Goal: Book appointment/travel/reservation

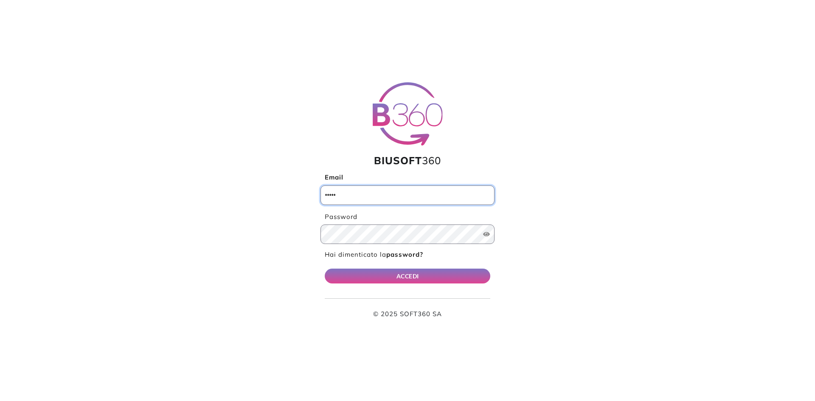
type input "**********"
click at [417, 280] on button "ACCEDI" at bounding box center [408, 276] width 166 height 15
type input "**********"
click at [410, 277] on button "ACCEDI" at bounding box center [408, 276] width 166 height 15
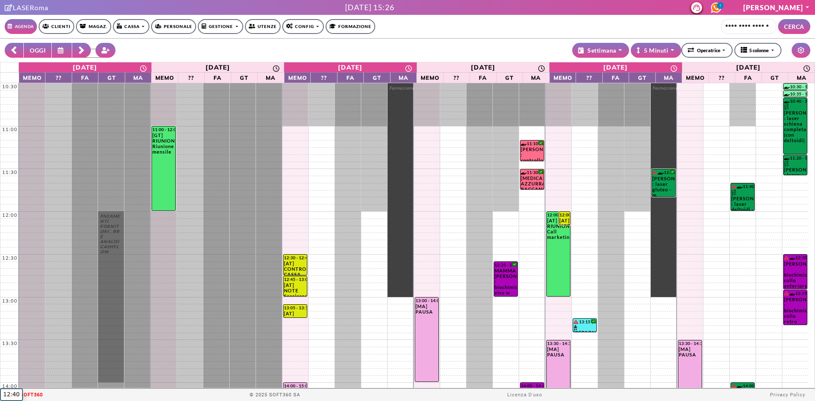
select select "*"
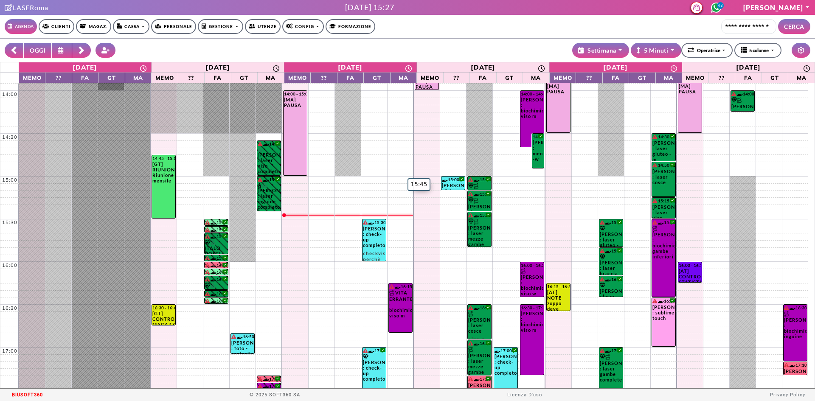
scroll to position [425, 0]
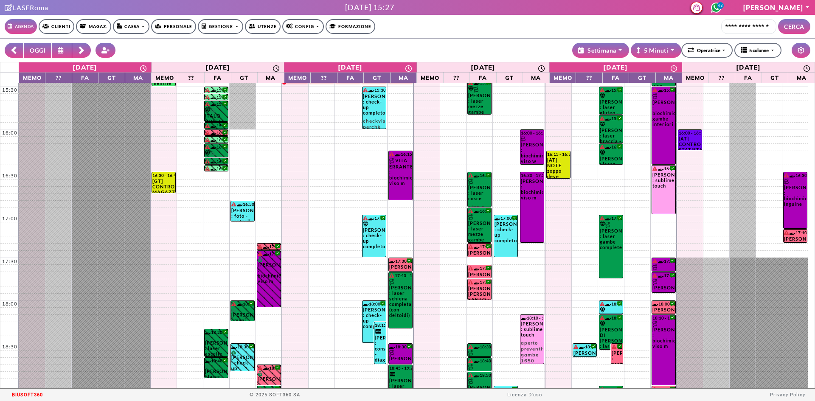
click at [79, 51] on icon at bounding box center [81, 50] width 7 height 8
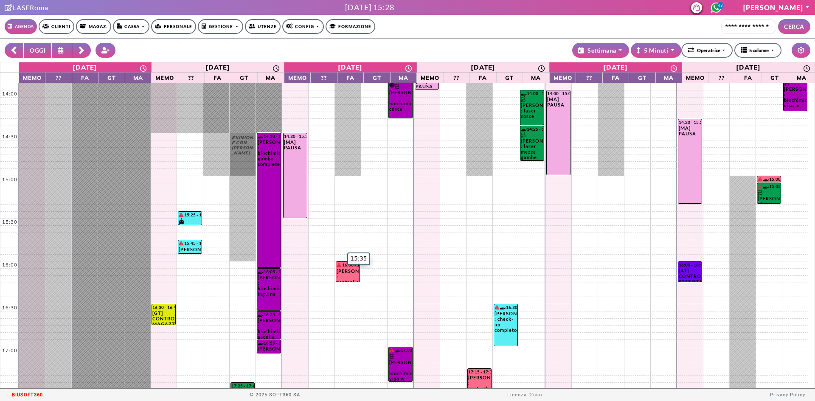
scroll to position [297, 0]
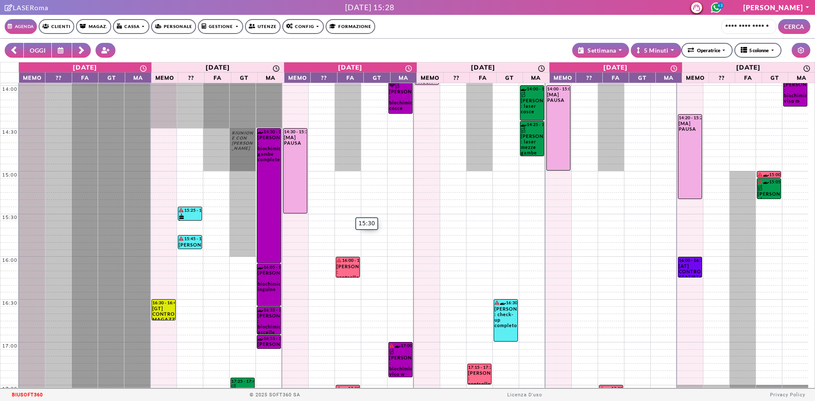
click at [347, 217] on td at bounding box center [414, 217] width 790 height 7
select select "*****"
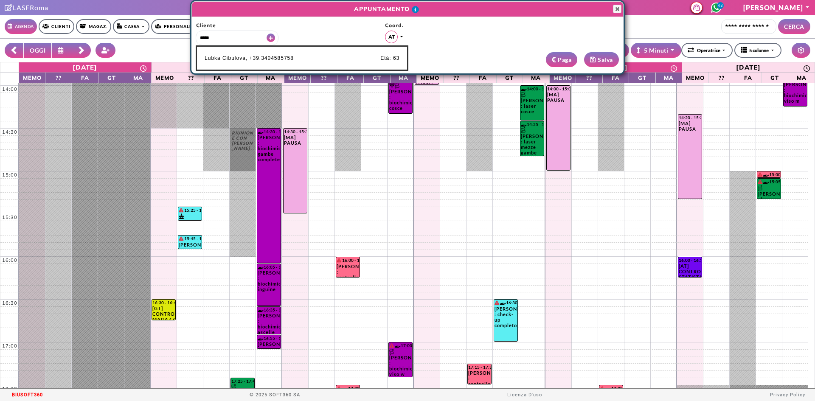
click at [259, 60] on span "Lubka Cibulova, +39.3404585758" at bounding box center [249, 58] width 89 height 8
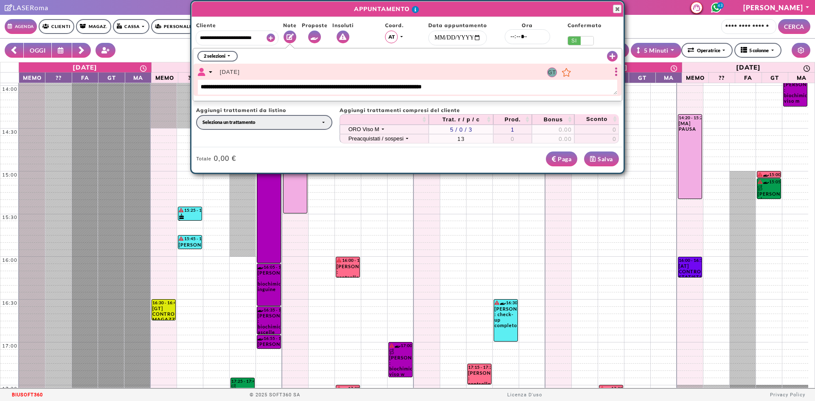
type input "**********"
click at [288, 127] on button "Seleziona un trattamento" at bounding box center [264, 122] width 136 height 15
type input "**********"
click at [277, 154] on link "CONTROLLO Viso [€0.00]" at bounding box center [246, 154] width 99 height 10
select select "*****"
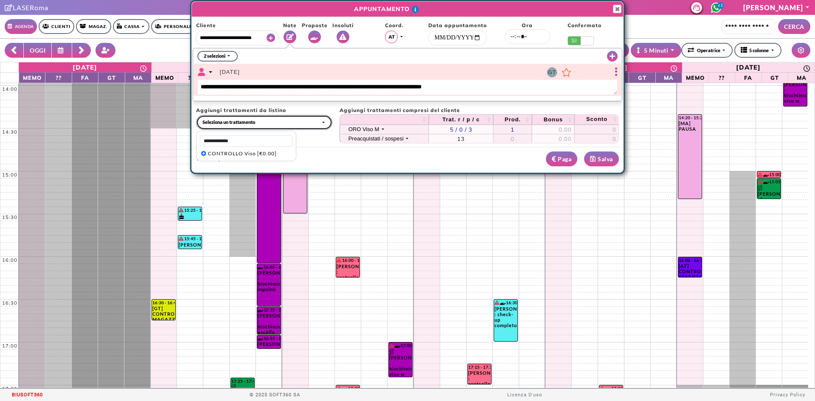
select select
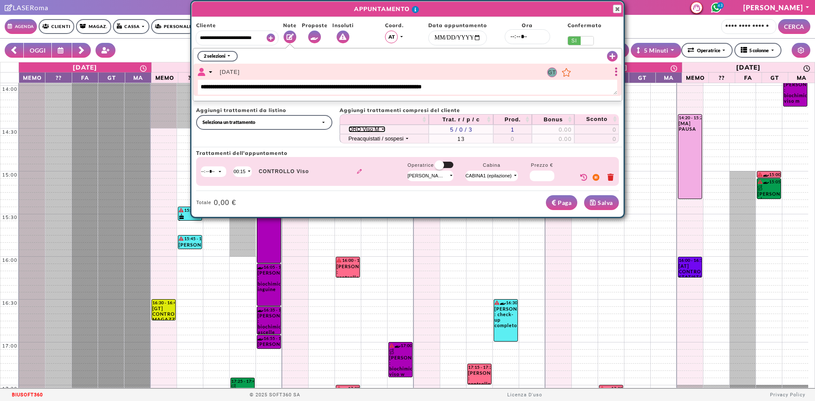
click at [359, 129] on div "ORO Viso M" at bounding box center [364, 129] width 31 height 6
click at [368, 140] on span "Biochimica Viso W" at bounding box center [384, 141] width 49 height 6
select select "*****"
select select
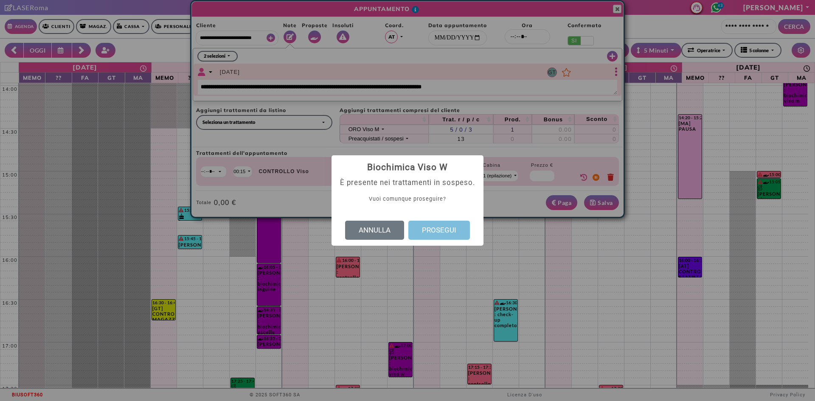
click at [447, 240] on button "PROSEGUI" at bounding box center [439, 231] width 62 height 20
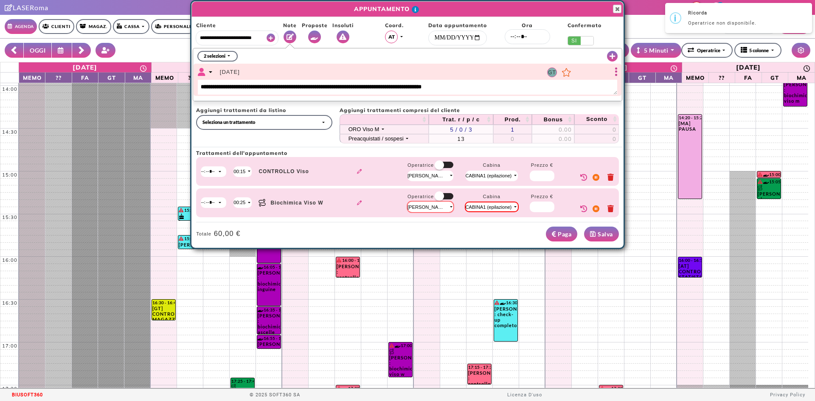
click at [425, 178] on div "FrancescaF Aversano" at bounding box center [426, 175] width 36 height 7
click at [437, 209] on span "Giulia Antonella Turchetta" at bounding box center [436, 209] width 46 height 8
select select "*"
click at [437, 209] on div "FrancescaF Aversano" at bounding box center [426, 207] width 36 height 7
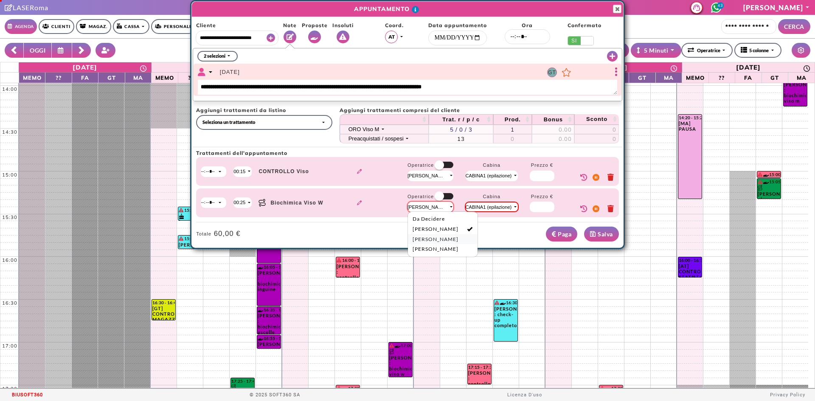
drag, startPoint x: 445, startPoint y: 235, endPoint x: 450, endPoint y: 235, distance: 5.5
click at [445, 235] on link "Giulia Antonella Turchetta" at bounding box center [443, 239] width 70 height 10
select select "*"
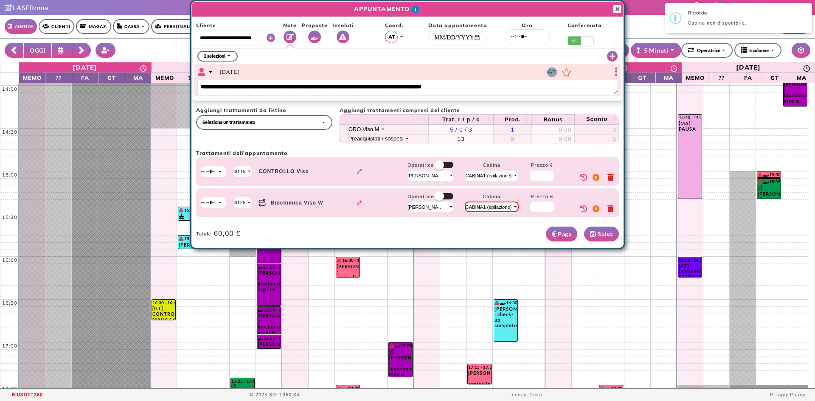
click at [613, 232] on button "Salva" at bounding box center [601, 234] width 35 height 15
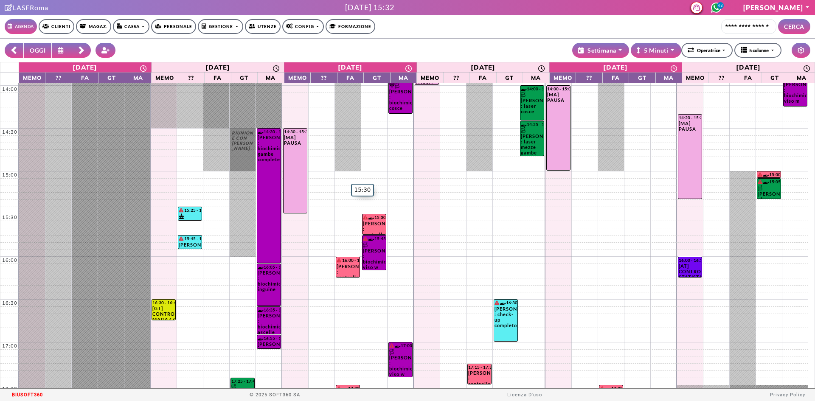
scroll to position [508, 0]
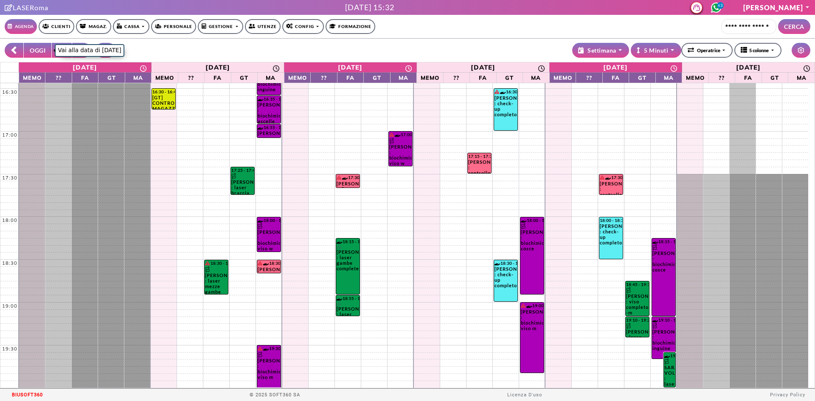
drag, startPoint x: 43, startPoint y: 49, endPoint x: 404, endPoint y: 205, distance: 392.7
click at [43, 49] on button "OGGI" at bounding box center [37, 50] width 28 height 15
type input "**********"
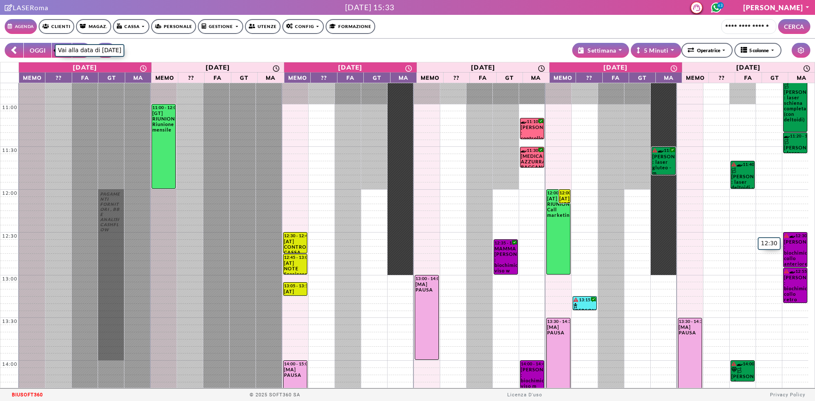
scroll to position [0, 0]
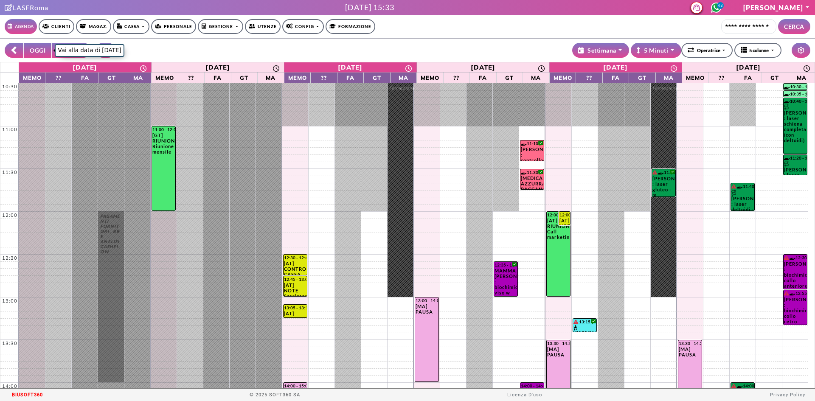
drag, startPoint x: 38, startPoint y: 51, endPoint x: 441, endPoint y: 208, distance: 432.2
click at [38, 51] on button "OGGI" at bounding box center [37, 50] width 28 height 15
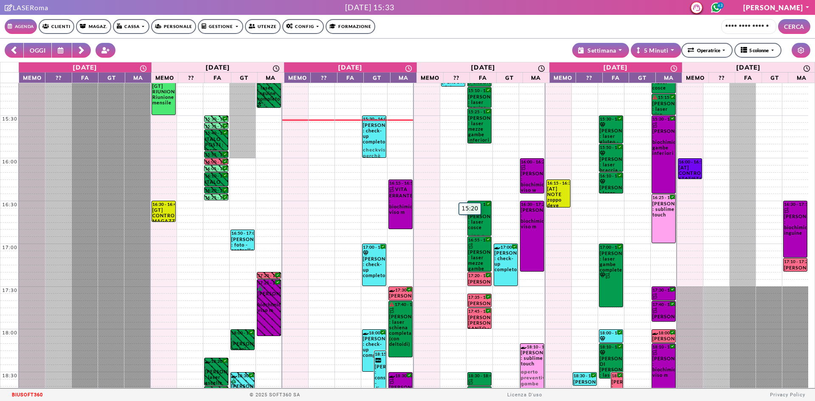
scroll to position [297, 0]
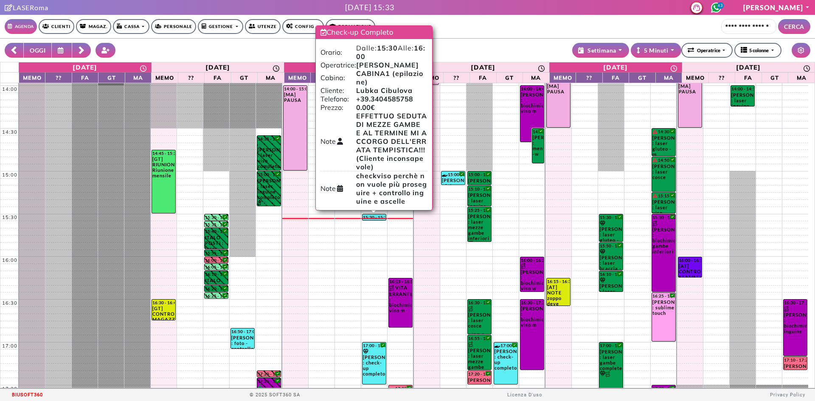
drag, startPoint x: 369, startPoint y: 256, endPoint x: 371, endPoint y: 217, distance: 39.5
click at [371, 217] on div "18:00 - 18:30 CLAUDIA PERFETTI : check-up completo 18:15 - 18:45 STEFANIA MECCA…" at bounding box center [374, 192] width 26 height 813
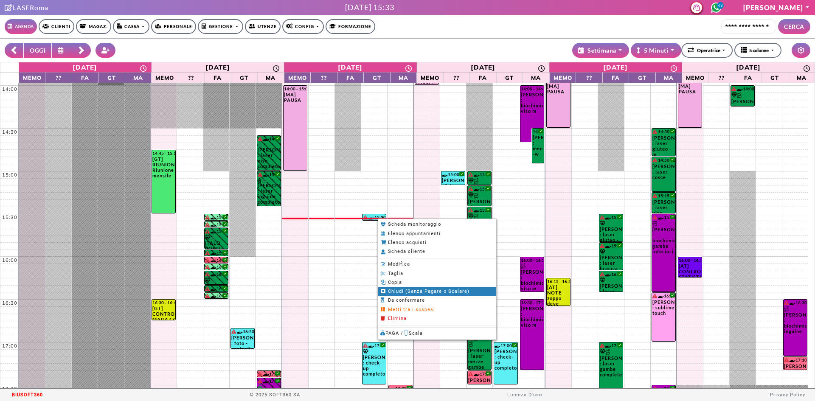
click at [422, 289] on span "Chiudi (Senza Pagare o Scalare)" at bounding box center [429, 292] width 82 height 6
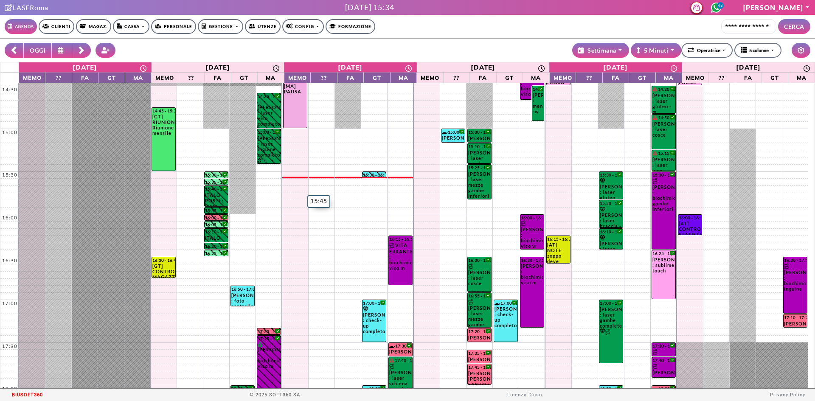
scroll to position [425, 0]
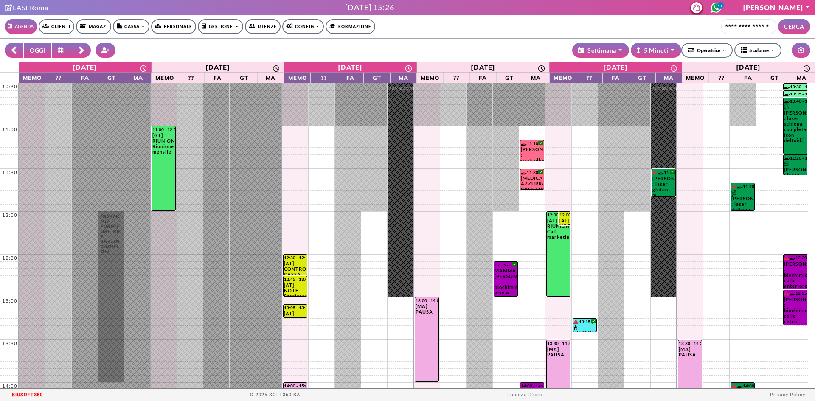
select select "*"
